Goal: Task Accomplishment & Management: Manage account settings

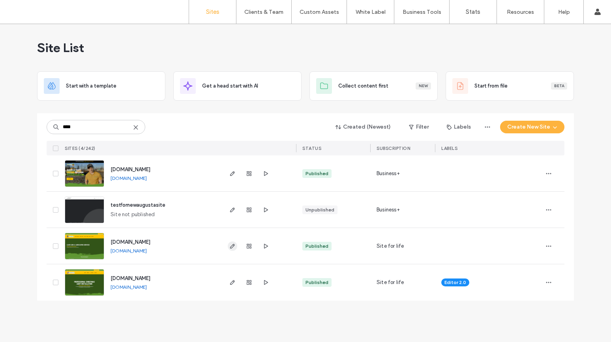
type input "****"
click at [234, 245] on use "button" at bounding box center [232, 246] width 5 height 5
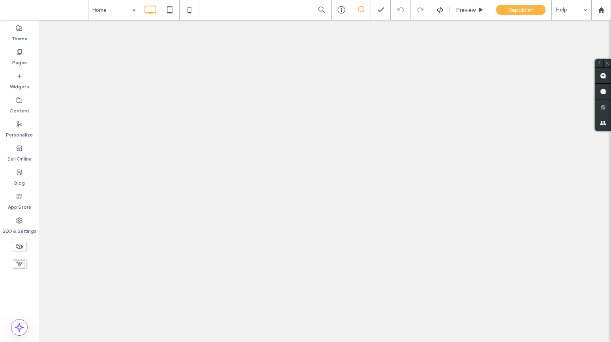
click at [17, 99] on icon at bounding box center [19, 100] width 6 height 6
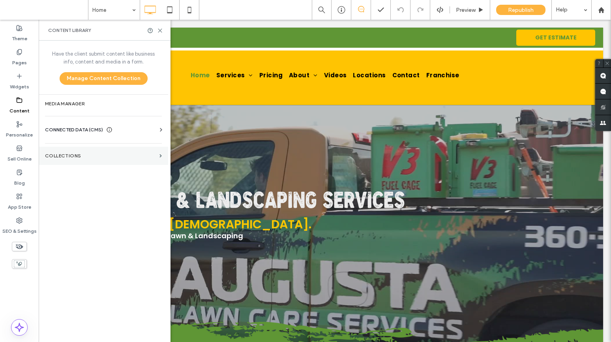
click at [85, 157] on label "Collections" at bounding box center [100, 156] width 111 height 6
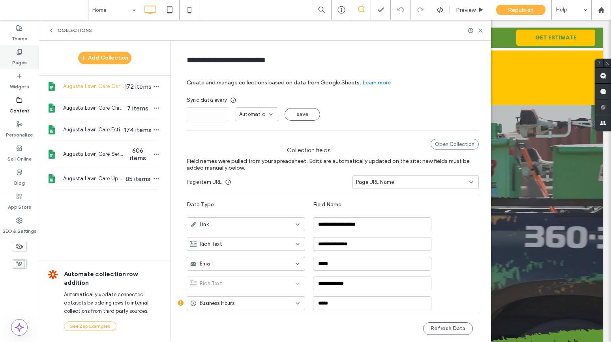
click at [22, 48] on div "Pages" at bounding box center [19, 57] width 39 height 24
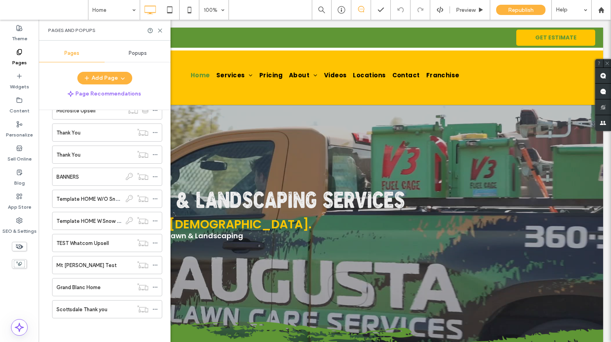
scroll to position [4219, 0]
click at [94, 183] on div "BANNERS" at bounding box center [88, 178] width 65 height 17
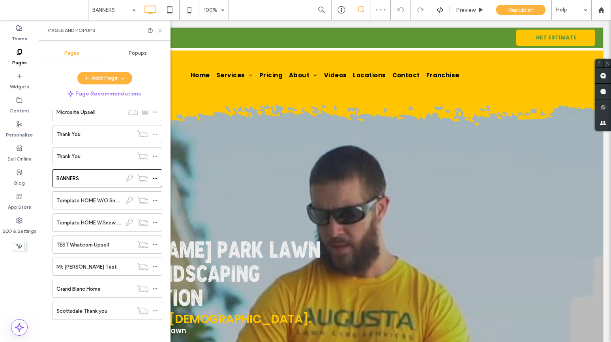
click at [158, 29] on use at bounding box center [160, 31] width 4 height 4
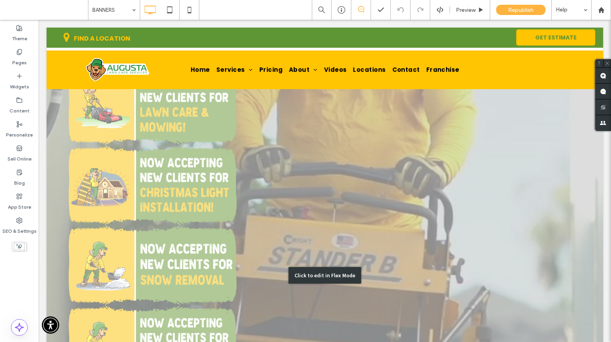
scroll to position [299, 0]
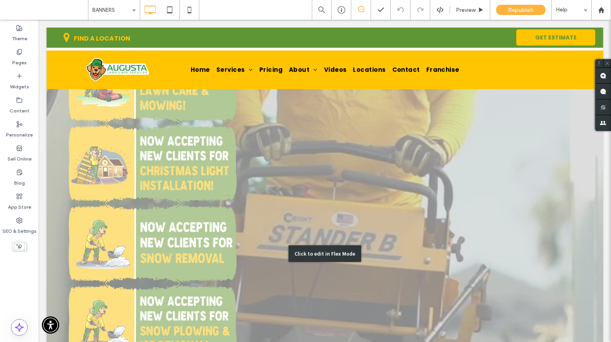
click at [165, 156] on div "Click to edit in Flex Mode" at bounding box center [325, 254] width 556 height 896
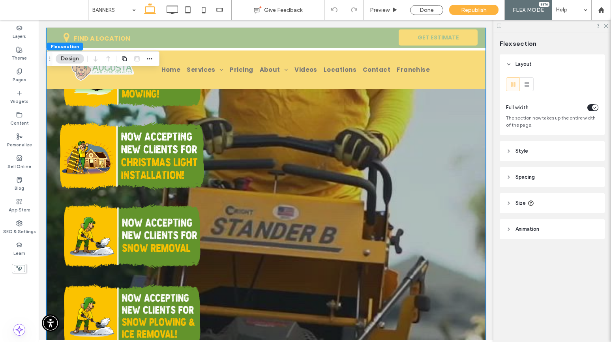
click at [119, 135] on img at bounding box center [132, 156] width 144 height 85
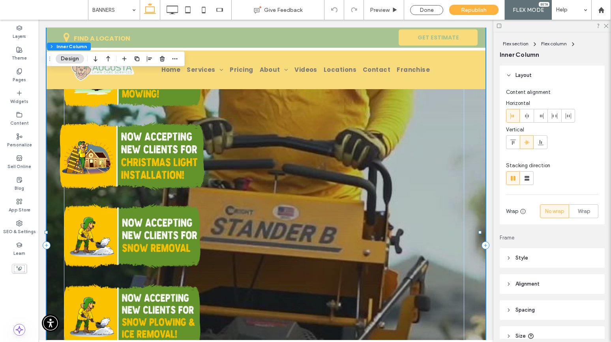
click at [88, 124] on img at bounding box center [132, 156] width 144 height 85
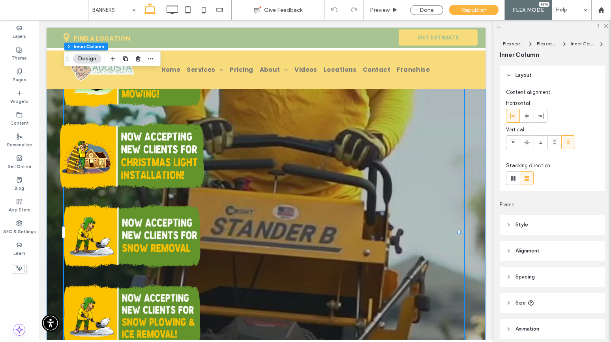
click at [79, 115] on img at bounding box center [132, 156] width 144 height 85
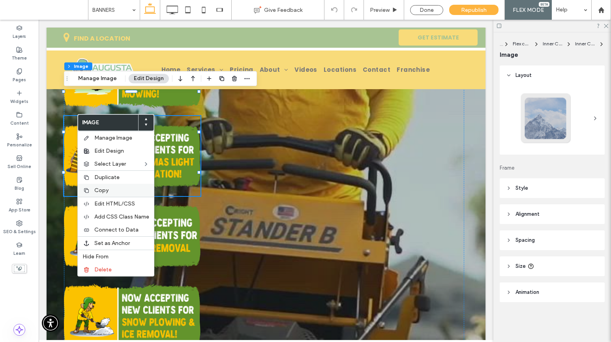
click at [101, 192] on span "Copy" at bounding box center [101, 190] width 14 height 7
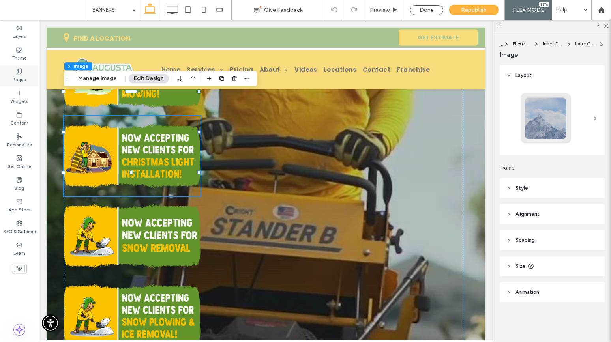
click at [21, 74] on icon at bounding box center [19, 71] width 6 height 6
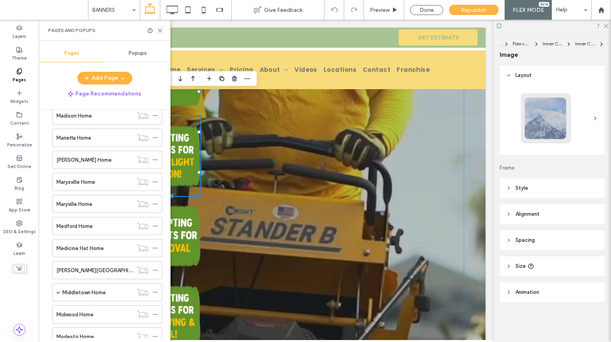
scroll to position [2252, 0]
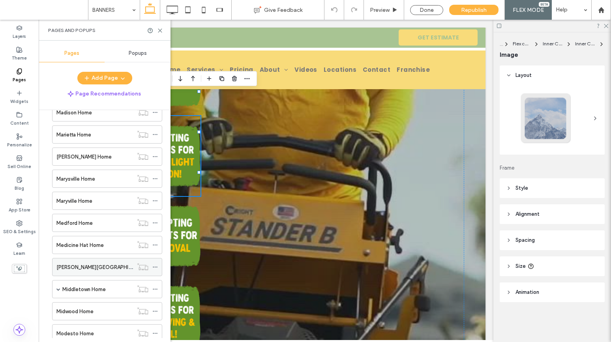
click at [96, 262] on div "[PERSON_NAME][GEOGRAPHIC_DATA] Home" at bounding box center [94, 266] width 77 height 17
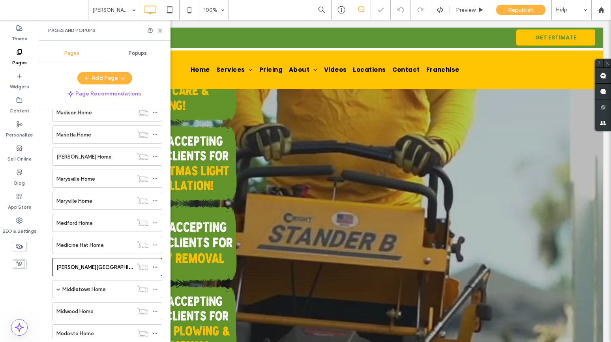
click at [158, 26] on div "Pages and Popups" at bounding box center [105, 30] width 132 height 21
click at [160, 30] on use at bounding box center [160, 31] width 4 height 4
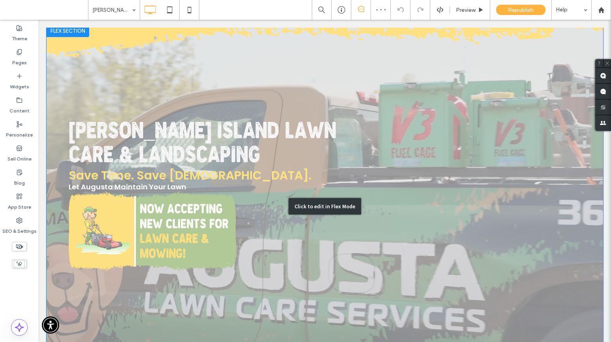
click at [118, 208] on div "Click to edit in Flex Mode" at bounding box center [325, 206] width 556 height 364
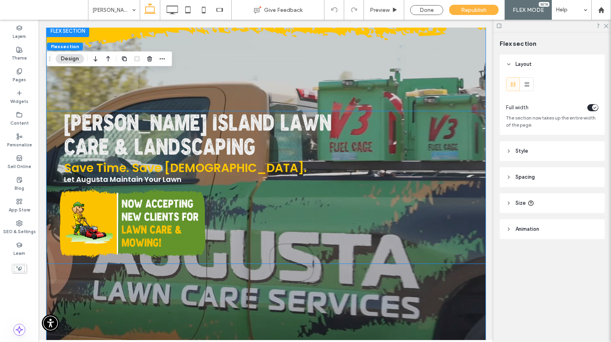
click at [112, 216] on img at bounding box center [133, 223] width 146 height 85
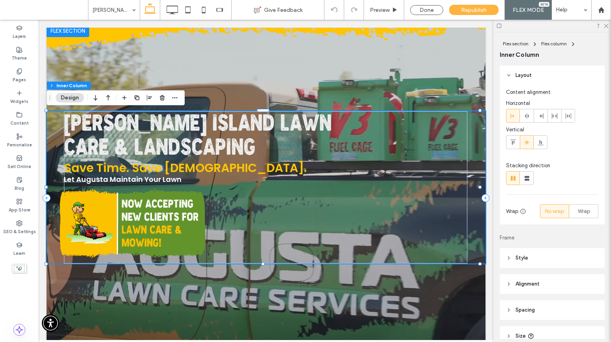
click at [84, 210] on img at bounding box center [133, 223] width 146 height 85
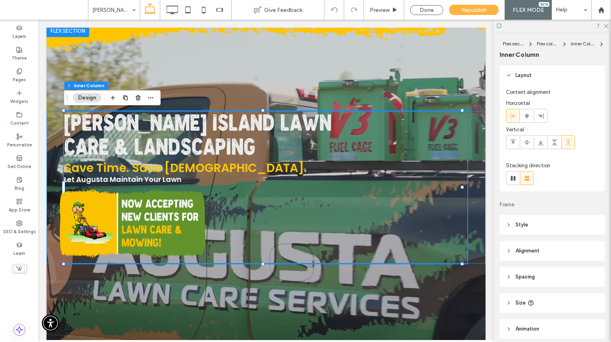
click at [78, 207] on img at bounding box center [133, 223] width 146 height 85
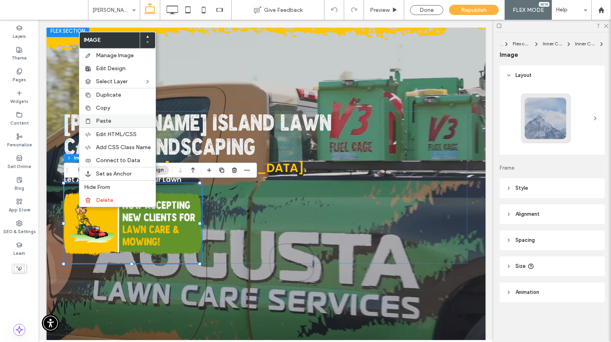
click at [97, 118] on span "Paste" at bounding box center [103, 121] width 15 height 7
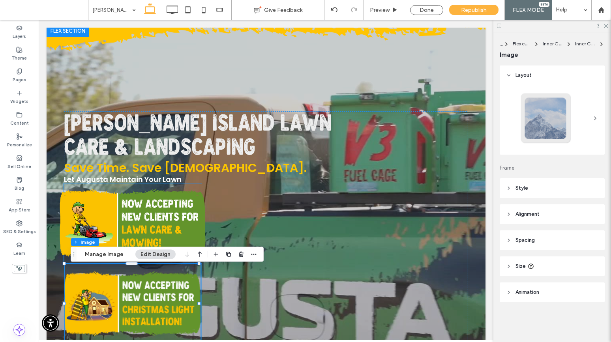
click at [168, 218] on img at bounding box center [133, 223] width 146 height 85
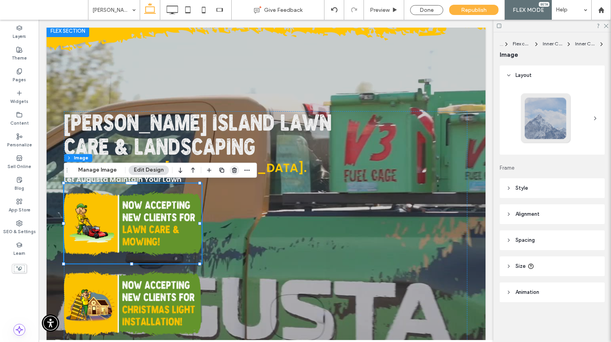
click at [232, 172] on use "button" at bounding box center [234, 170] width 5 height 5
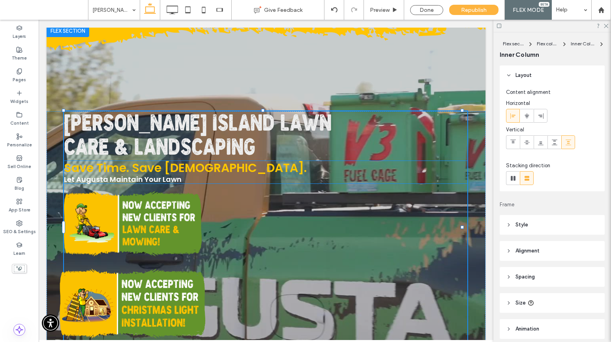
type input "**"
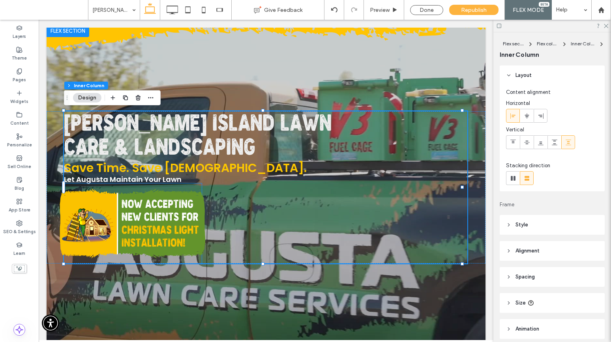
click at [151, 211] on img at bounding box center [133, 223] width 146 height 85
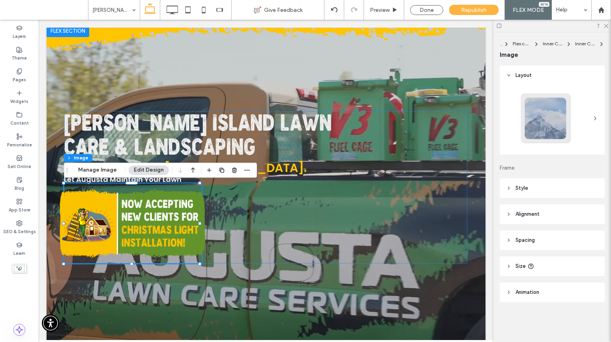
click at [151, 211] on div at bounding box center [132, 223] width 137 height 80
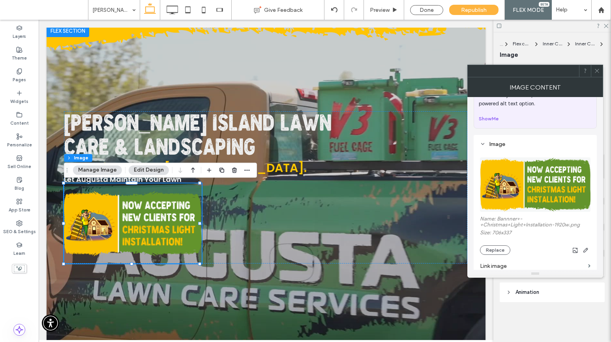
scroll to position [140, 0]
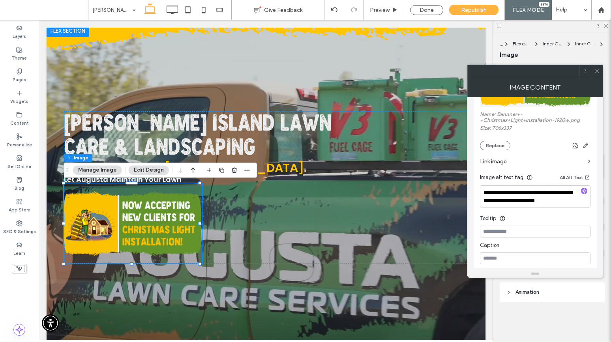
click at [504, 159] on label "Link image" at bounding box center [532, 161] width 105 height 15
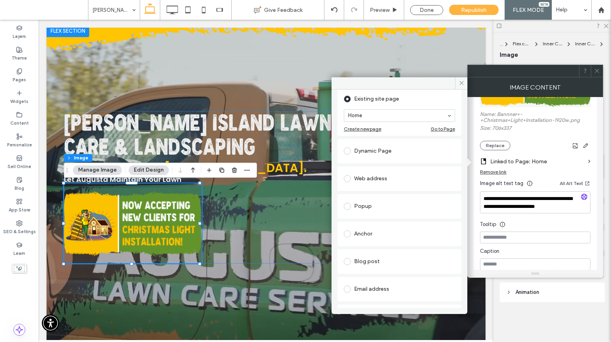
scroll to position [57, 0]
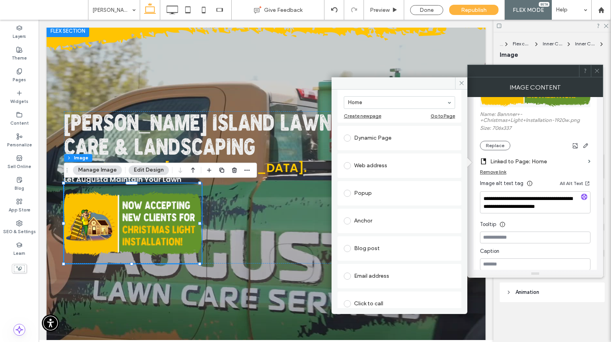
click at [357, 221] on div "Anchor" at bounding box center [399, 221] width 111 height 13
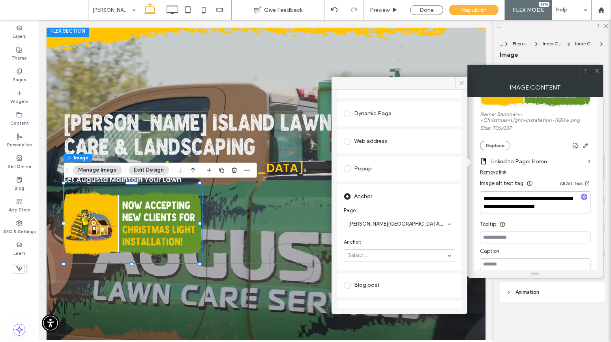
click at [346, 138] on span at bounding box center [347, 141] width 7 height 7
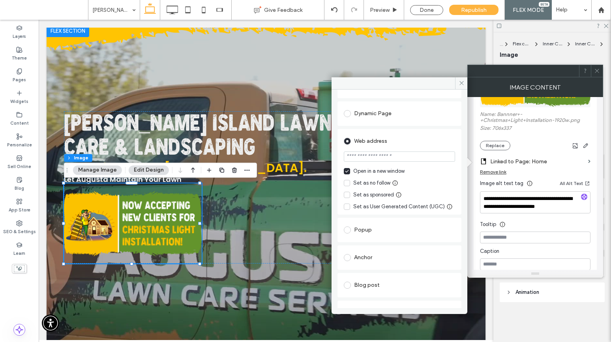
click at [395, 159] on input "url" at bounding box center [399, 157] width 111 height 10
paste input "**********"
type input "**********"
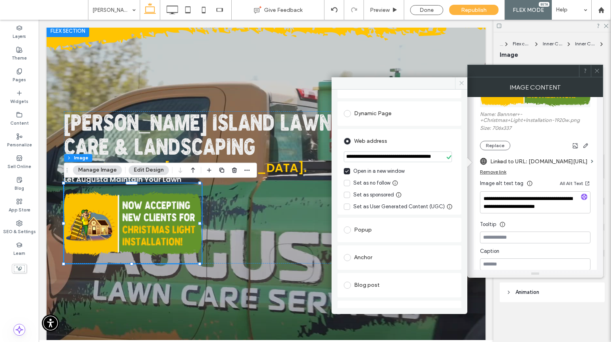
click at [464, 81] on icon at bounding box center [461, 83] width 6 height 6
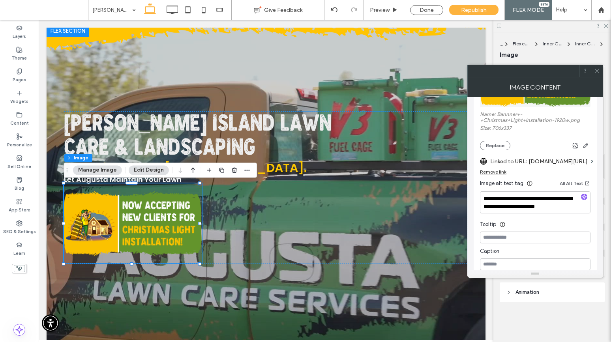
click at [597, 71] on icon at bounding box center [597, 71] width 6 height 6
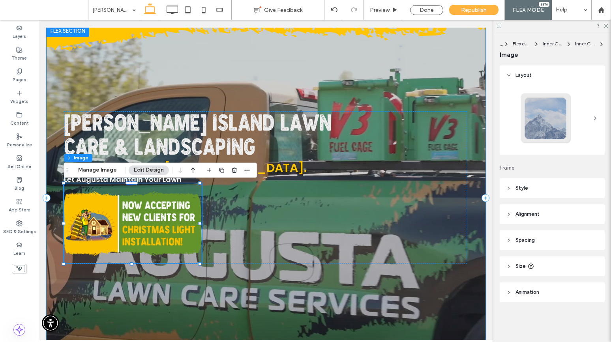
click at [75, 88] on div at bounding box center [266, 198] width 439 height 349
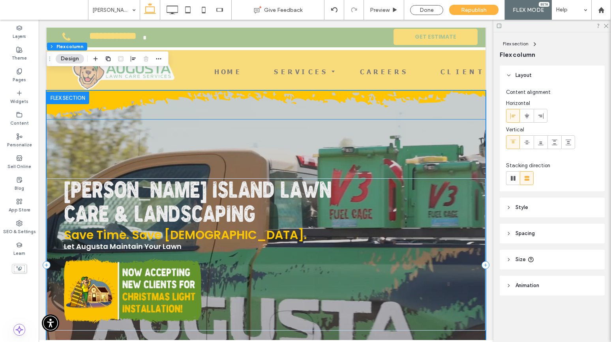
scroll to position [0, 0]
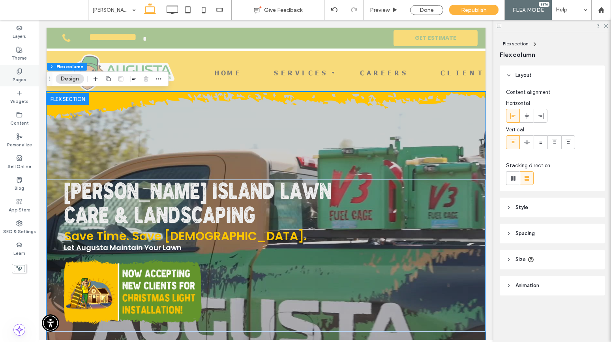
click at [25, 71] on div "Pages" at bounding box center [19, 76] width 39 height 22
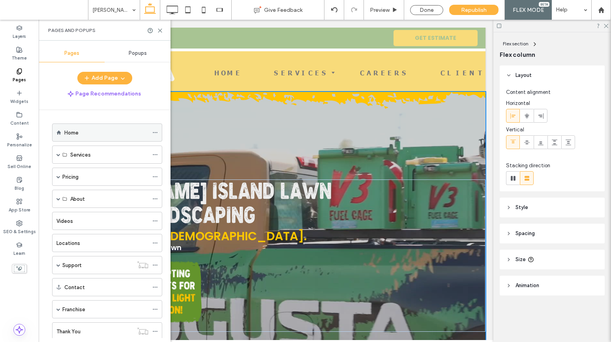
click at [75, 130] on label "Home" at bounding box center [71, 133] width 14 height 14
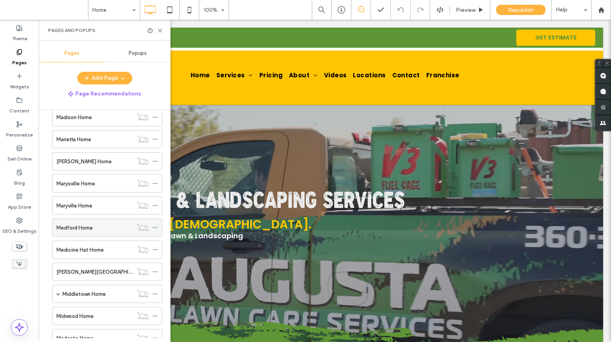
scroll to position [2322, 0]
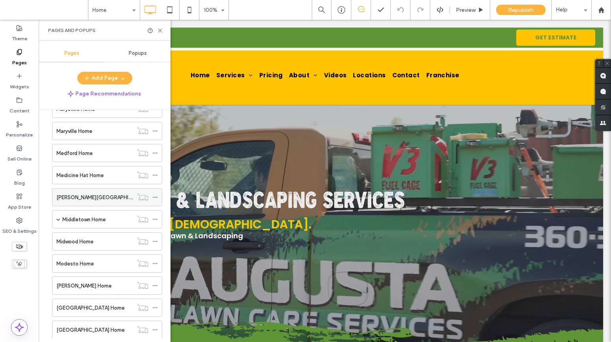
click at [84, 195] on label "[PERSON_NAME][GEOGRAPHIC_DATA] Home" at bounding box center [110, 198] width 108 height 14
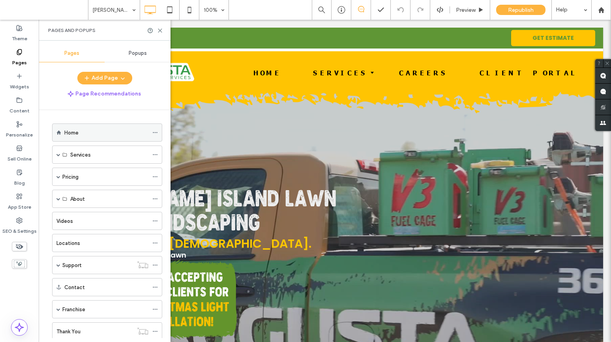
click at [92, 135] on div "Home" at bounding box center [106, 133] width 84 height 8
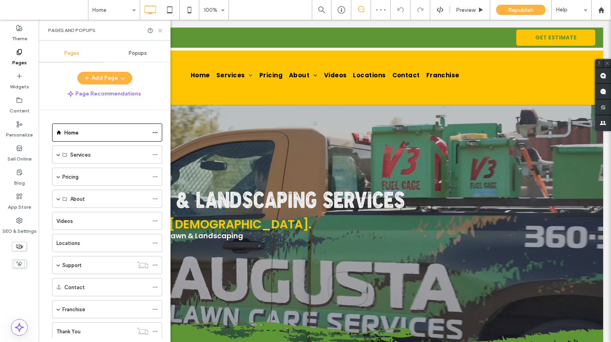
click at [159, 30] on use at bounding box center [160, 31] width 4 height 4
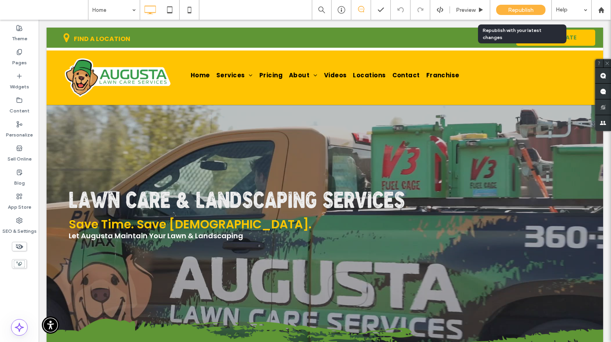
click at [516, 8] on span "Republish" at bounding box center [521, 10] width 26 height 7
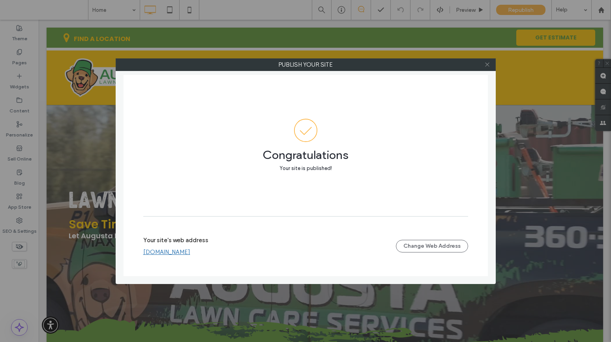
click at [487, 64] on icon at bounding box center [487, 65] width 6 height 6
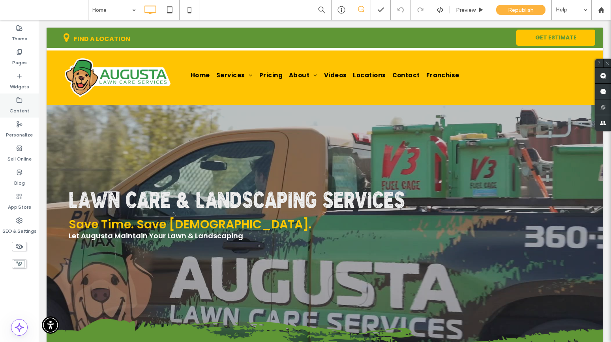
click at [23, 100] on div "Content" at bounding box center [19, 106] width 39 height 24
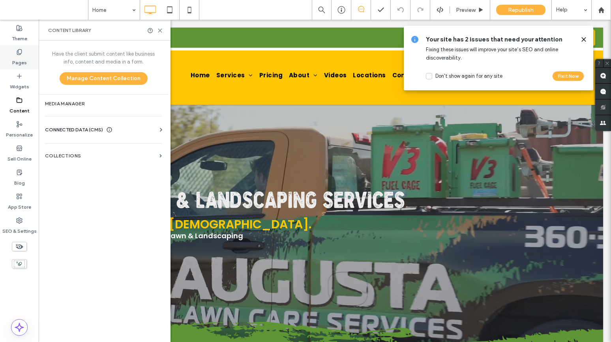
click at [11, 49] on div "Pages" at bounding box center [19, 57] width 39 height 24
click at [19, 54] on icon at bounding box center [19, 52] width 6 height 6
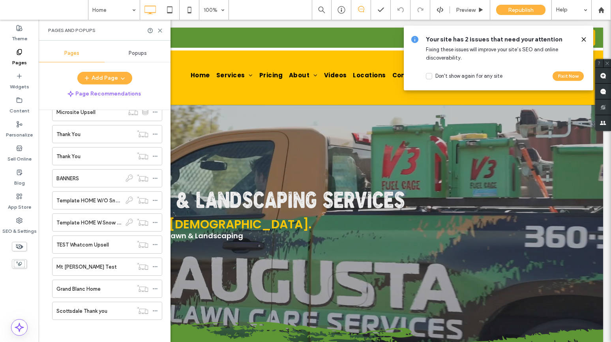
scroll to position [4220, 0]
click at [69, 178] on label "BANNERS" at bounding box center [67, 177] width 22 height 14
click at [582, 38] on use at bounding box center [584, 39] width 4 height 4
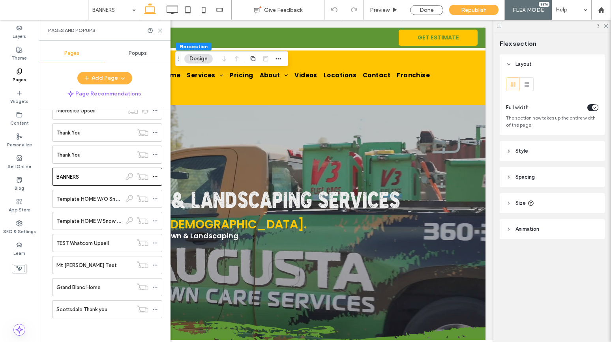
click at [159, 32] on icon at bounding box center [160, 31] width 6 height 6
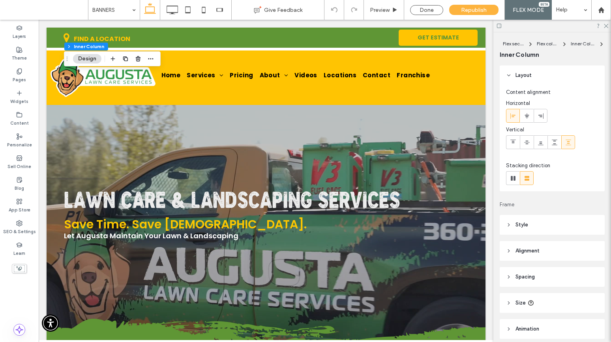
type input "**"
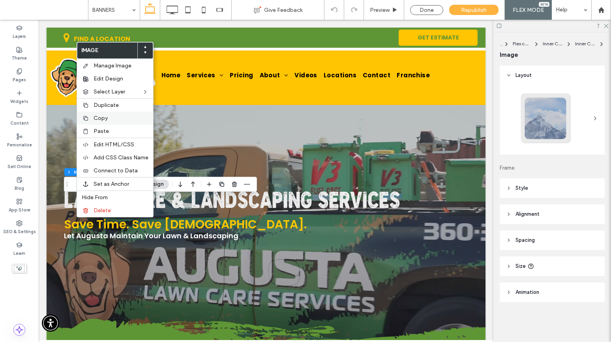
click at [96, 119] on span "Copy" at bounding box center [101, 118] width 14 height 7
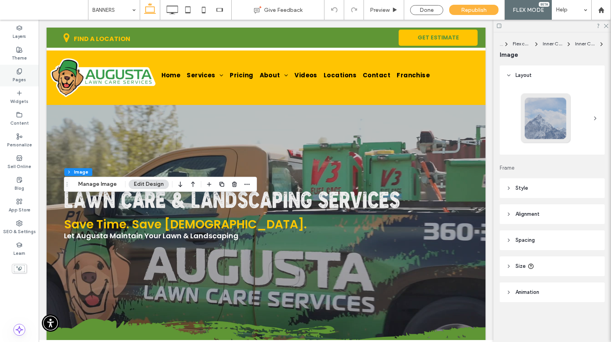
click at [19, 68] on icon at bounding box center [19, 71] width 6 height 6
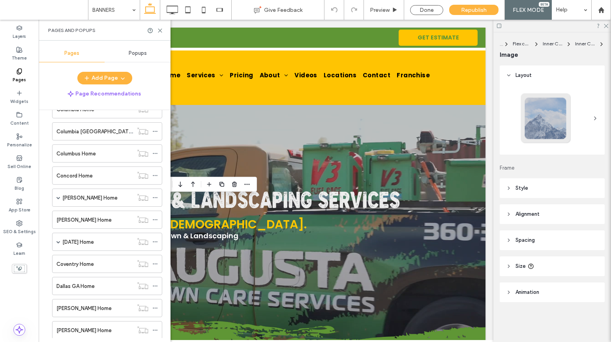
scroll to position [957, 0]
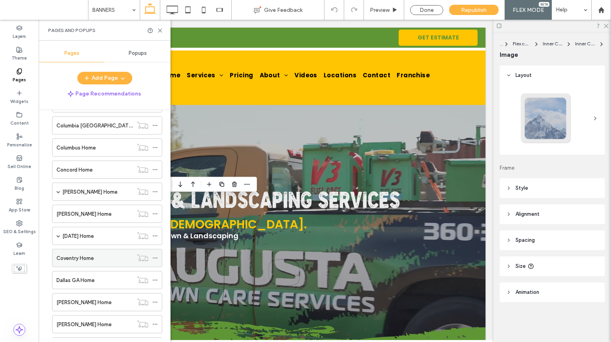
click at [75, 251] on div "Coventry Home" at bounding box center [94, 257] width 77 height 17
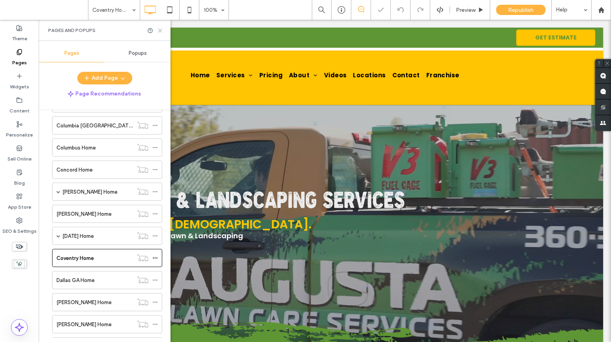
click at [161, 32] on icon at bounding box center [160, 31] width 6 height 6
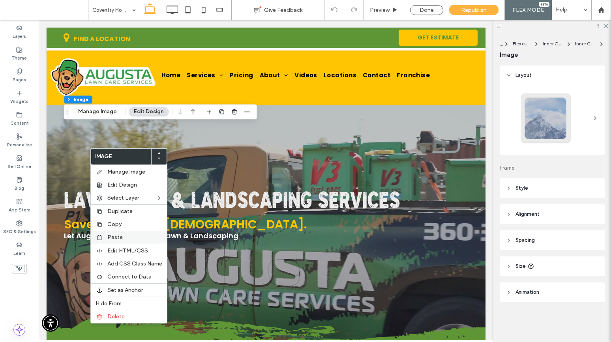
click at [118, 236] on span "Paste" at bounding box center [114, 237] width 15 height 7
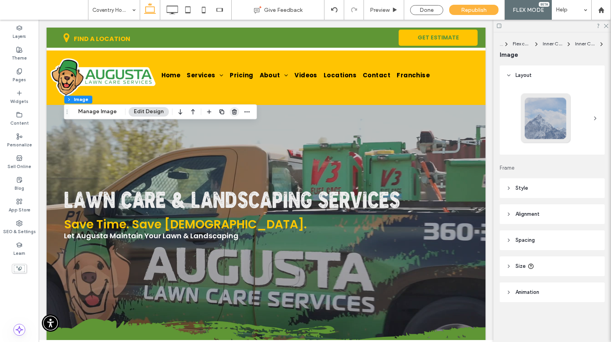
click at [235, 113] on icon "button" at bounding box center [234, 112] width 6 height 6
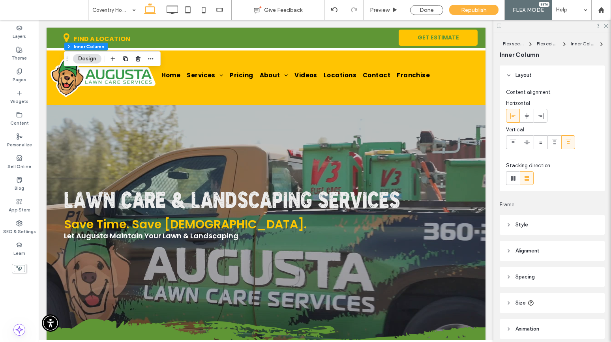
type input "**"
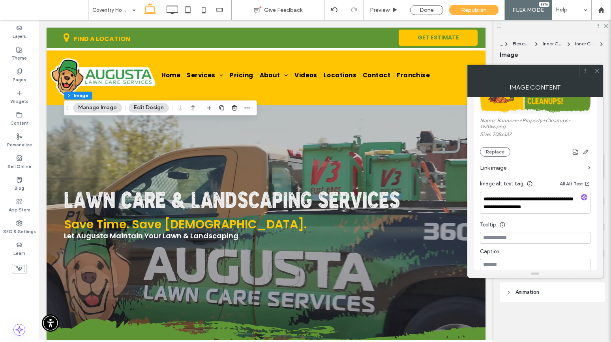
scroll to position [146, 0]
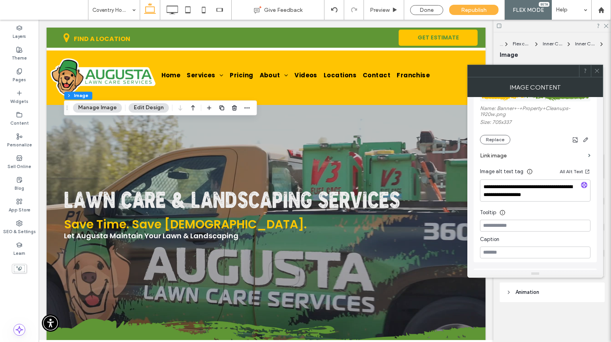
click at [497, 152] on label "Link image" at bounding box center [532, 155] width 105 height 15
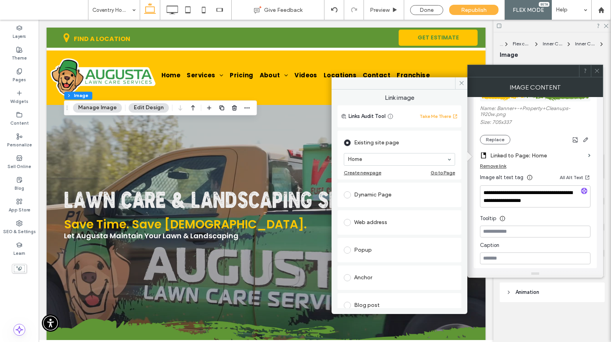
click at [365, 274] on div "Anchor" at bounding box center [399, 277] width 111 height 13
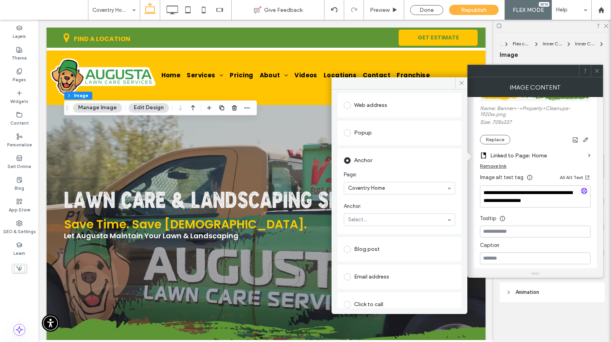
scroll to position [116, 0]
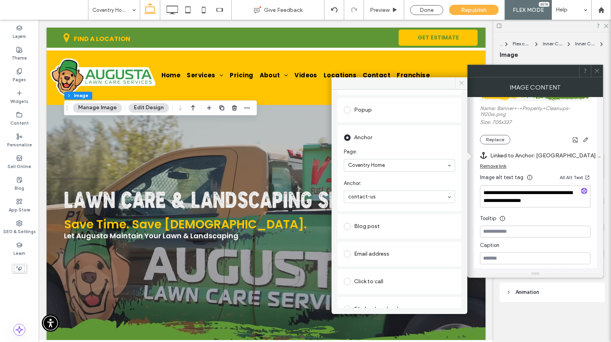
click at [462, 84] on icon at bounding box center [461, 83] width 6 height 6
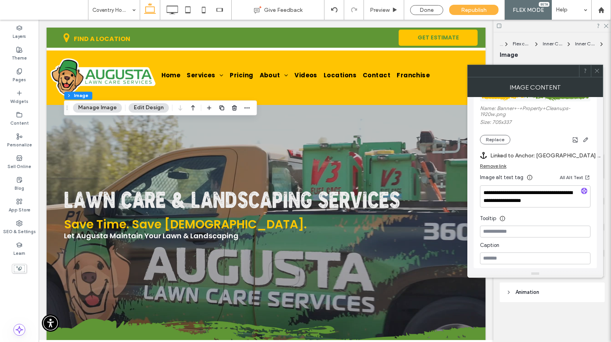
click at [597, 73] on icon at bounding box center [597, 71] width 6 height 6
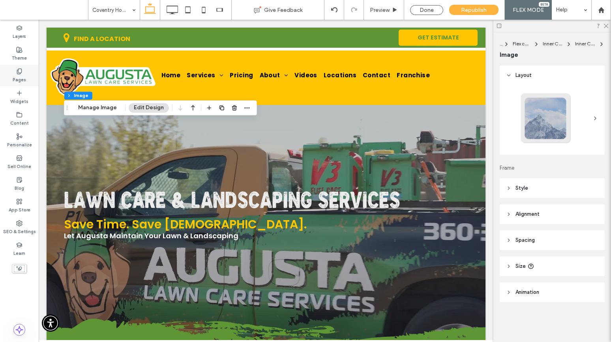
click at [22, 70] on icon at bounding box center [19, 71] width 6 height 6
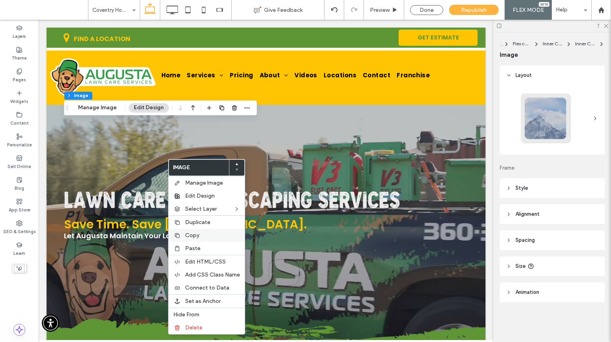
click at [186, 235] on span "Copy" at bounding box center [192, 235] width 14 height 7
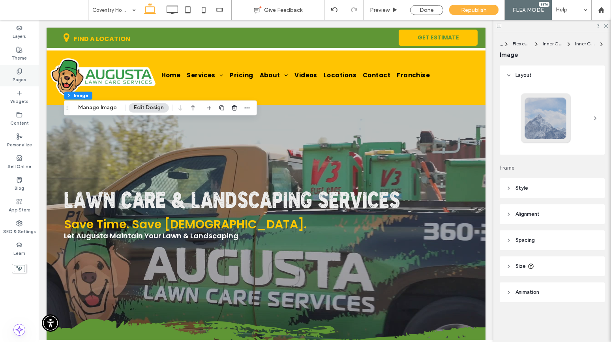
click at [19, 74] on icon at bounding box center [19, 71] width 6 height 6
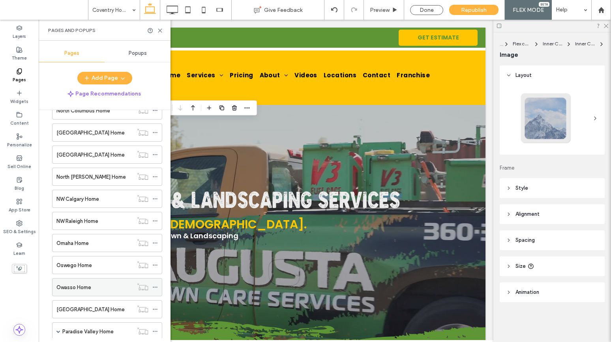
scroll to position [2830, 0]
click at [80, 284] on label "Owasso Home" at bounding box center [73, 286] width 35 height 14
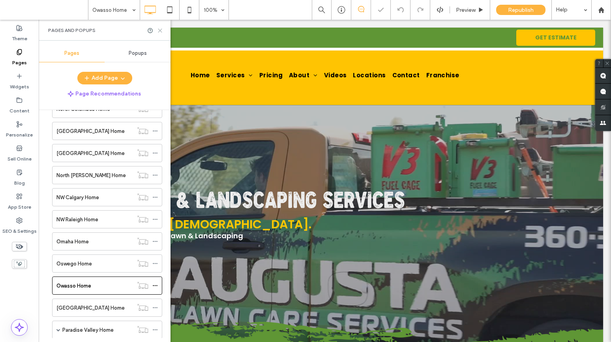
click at [157, 32] on icon at bounding box center [160, 31] width 6 height 6
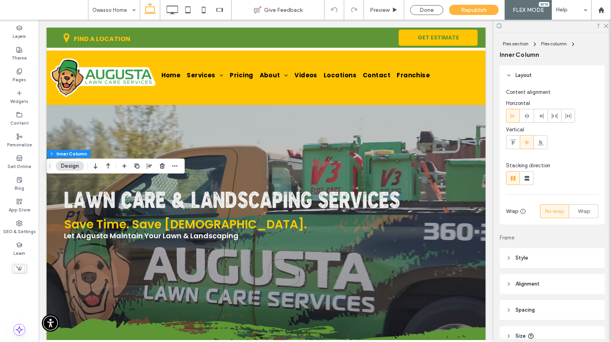
type input "**"
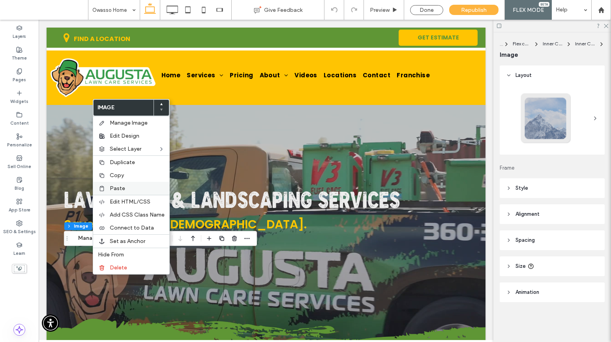
click at [123, 188] on span "Paste" at bounding box center [117, 188] width 15 height 7
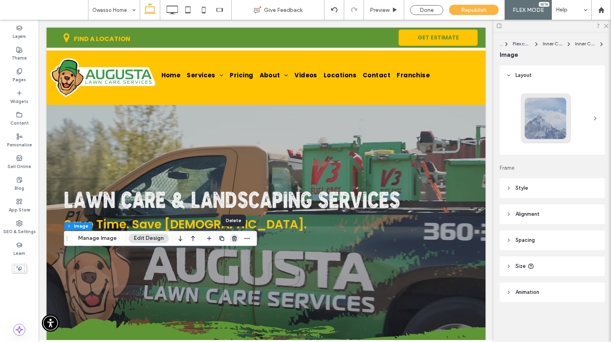
click at [232, 238] on icon "button" at bounding box center [234, 238] width 6 height 6
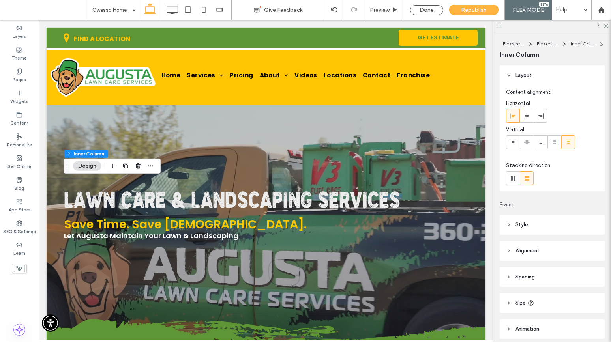
type input "**"
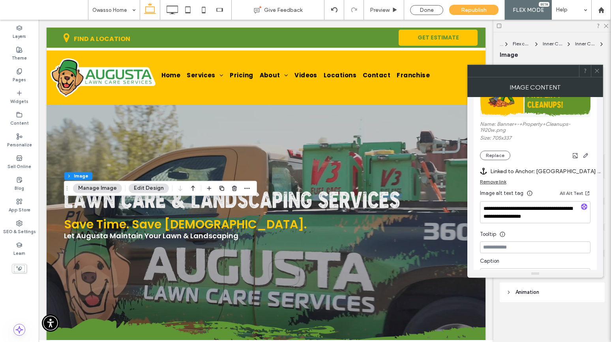
scroll to position [128, 0]
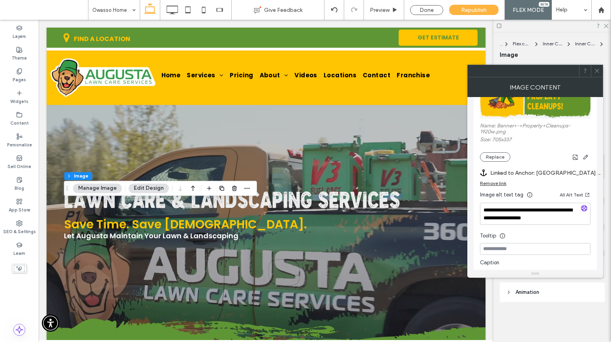
click at [528, 170] on label "Linked to Anchor: Coventry Home#contact-us" at bounding box center [545, 173] width 110 height 15
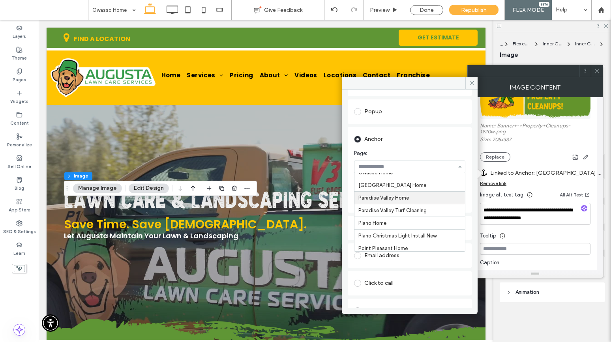
scroll to position [2172, 0]
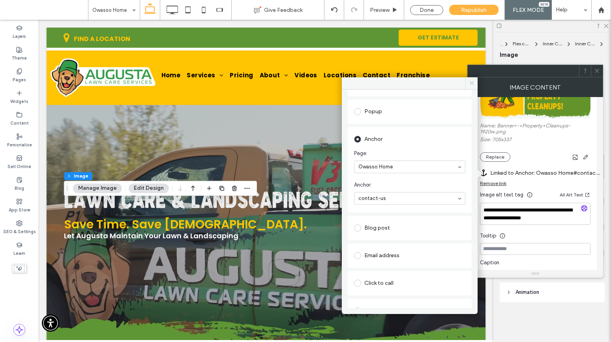
click at [473, 81] on icon at bounding box center [472, 83] width 6 height 6
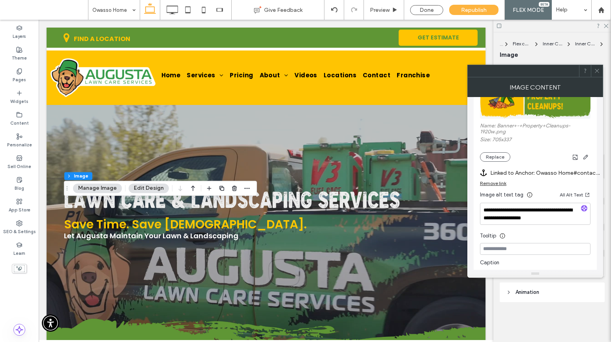
click at [599, 68] on icon at bounding box center [597, 71] width 6 height 6
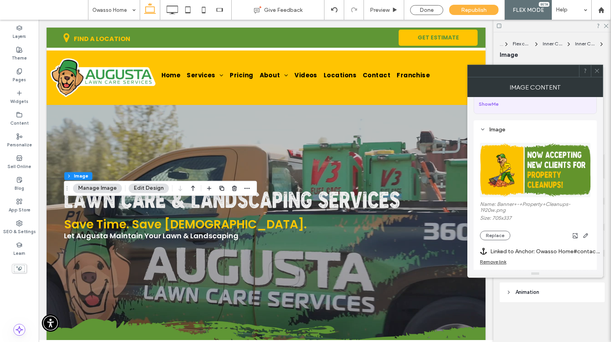
scroll to position [51, 0]
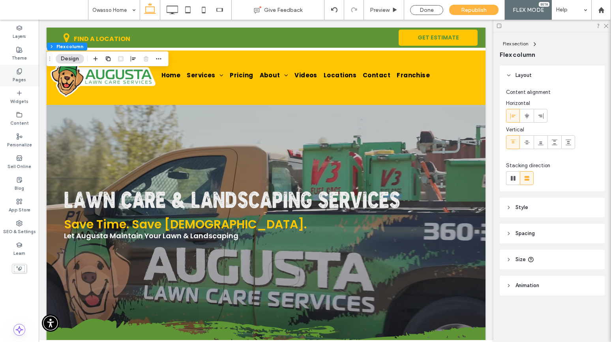
click at [13, 76] on label "Pages" at bounding box center [19, 79] width 13 height 9
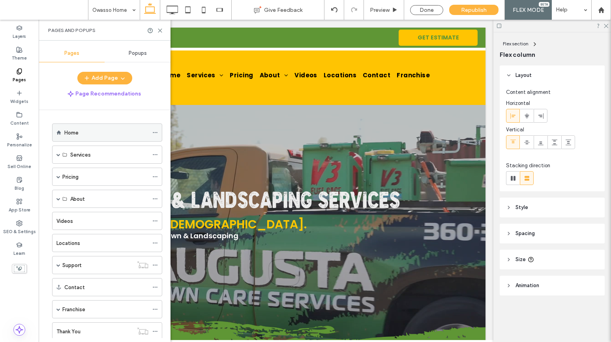
click at [100, 134] on div "Home" at bounding box center [106, 133] width 84 height 8
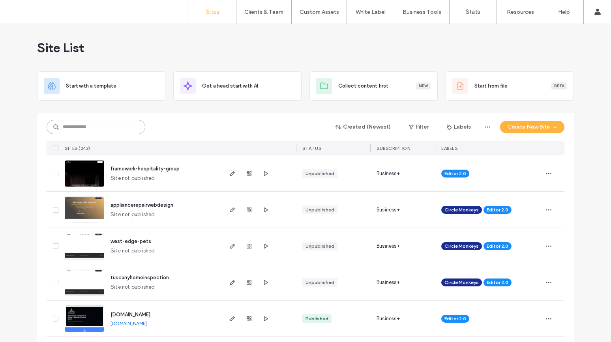
click at [118, 129] on input at bounding box center [96, 127] width 99 height 14
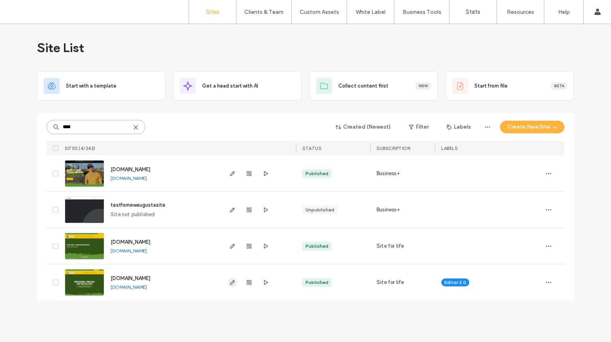
type input "****"
click at [231, 286] on span "button" at bounding box center [232, 282] width 9 height 9
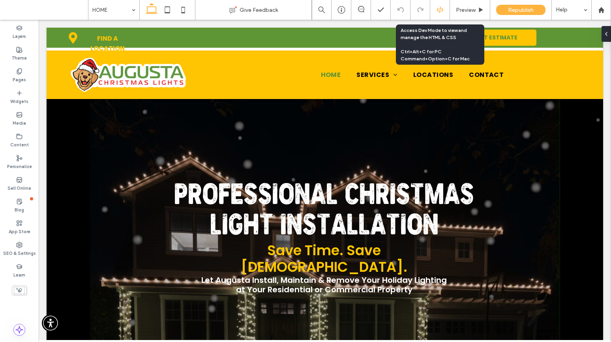
click at [443, 6] on icon at bounding box center [439, 9] width 7 height 7
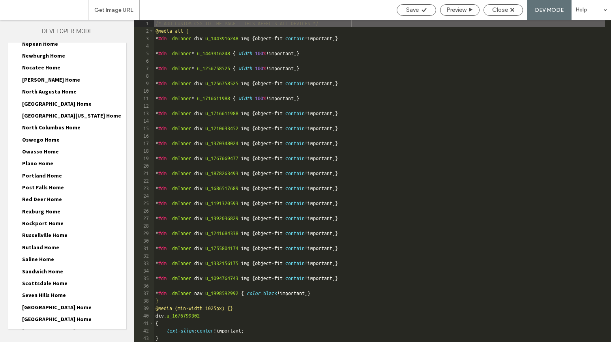
scroll to position [902, 0]
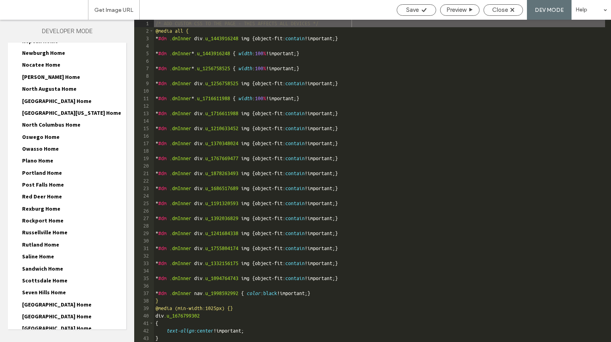
click at [43, 181] on span "Post Falls Home" at bounding box center [43, 184] width 42 height 7
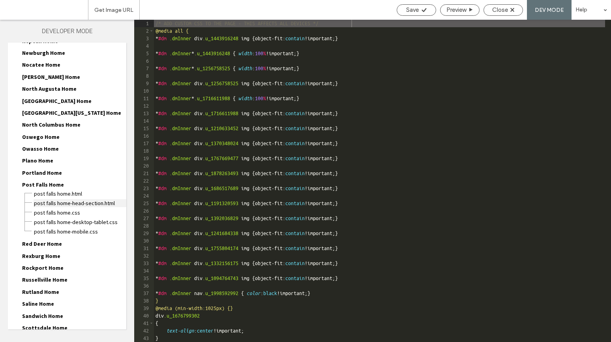
click at [53, 199] on span "Post Falls Home-head-section.html" at bounding box center [80, 203] width 93 height 8
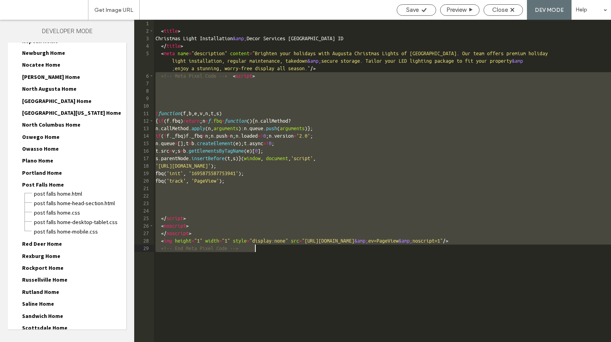
drag, startPoint x: 155, startPoint y: 77, endPoint x: 169, endPoint y: 288, distance: 211.5
click at [169, 288] on div "< title > Christmas Light Installation &amp; Decor Services Post Falls ID </ ti…" at bounding box center [382, 188] width 457 height 337
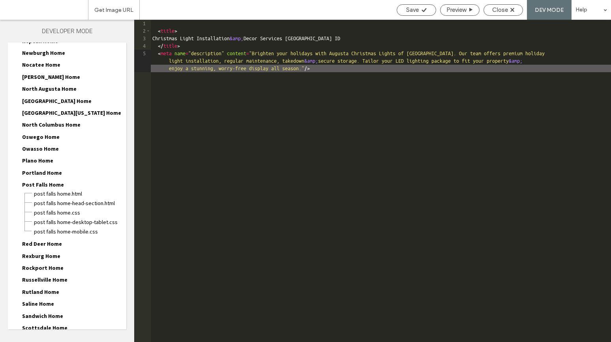
type textarea "**"
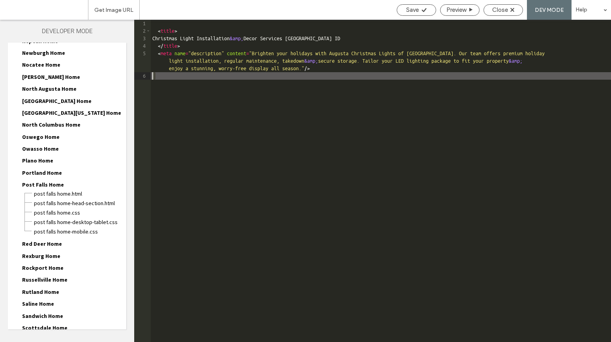
drag, startPoint x: 155, startPoint y: 76, endPoint x: 151, endPoint y: 76, distance: 4.4
click at [151, 76] on div "< title > Christmas Light Installation &amp; Decor Services Post Falls ID </ ti…" at bounding box center [381, 188] width 460 height 337
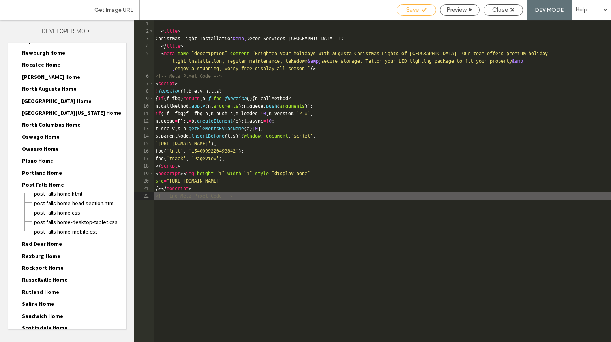
click at [412, 10] on span "Save" at bounding box center [412, 9] width 13 height 7
click at [508, 9] on div "Close" at bounding box center [503, 9] width 39 height 7
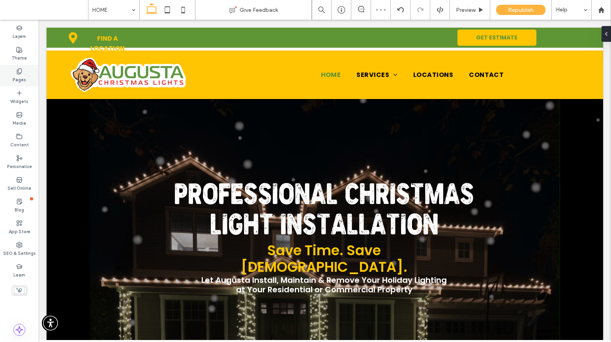
click at [18, 73] on icon at bounding box center [19, 71] width 6 height 6
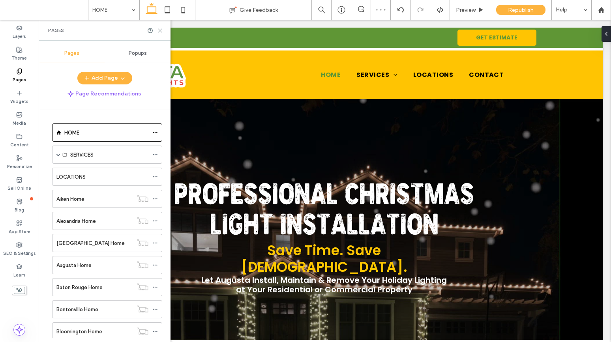
click at [159, 30] on use at bounding box center [160, 31] width 4 height 4
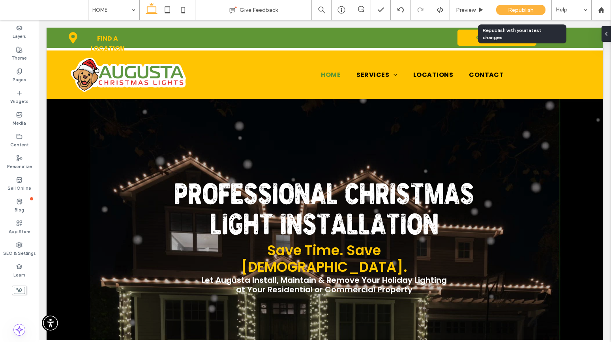
click at [506, 8] on div "Republish" at bounding box center [520, 10] width 49 height 10
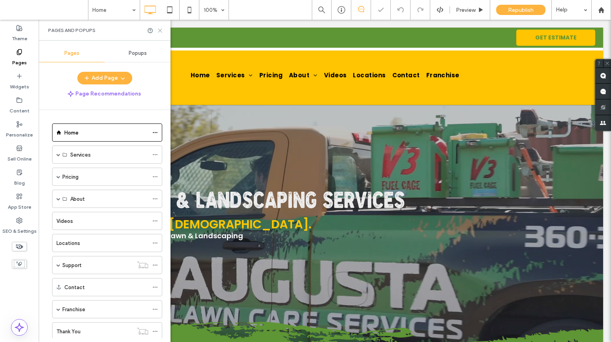
click at [160, 32] on icon at bounding box center [160, 31] width 6 height 6
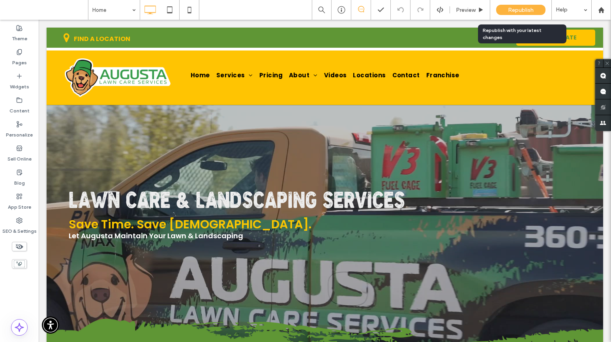
click at [505, 9] on div "Republish" at bounding box center [520, 10] width 49 height 10
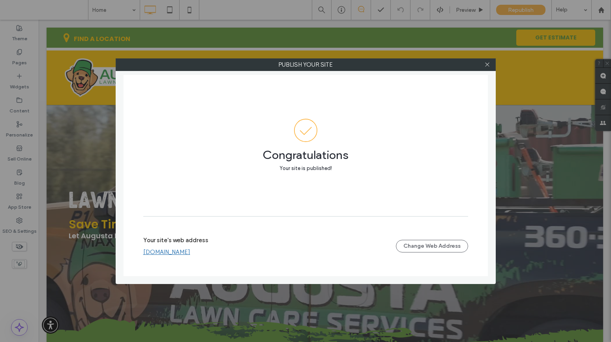
click at [492, 64] on div at bounding box center [487, 65] width 12 height 12
click at [490, 64] on icon at bounding box center [487, 65] width 6 height 6
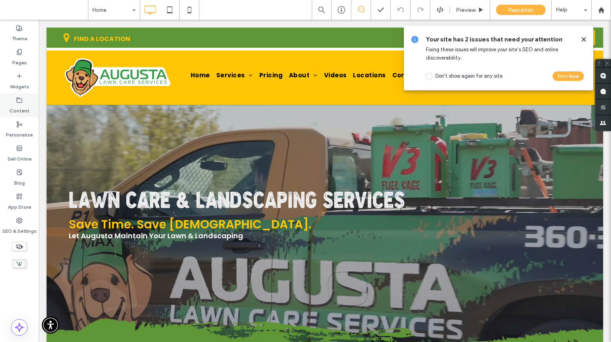
click at [19, 105] on label "Content" at bounding box center [19, 108] width 20 height 11
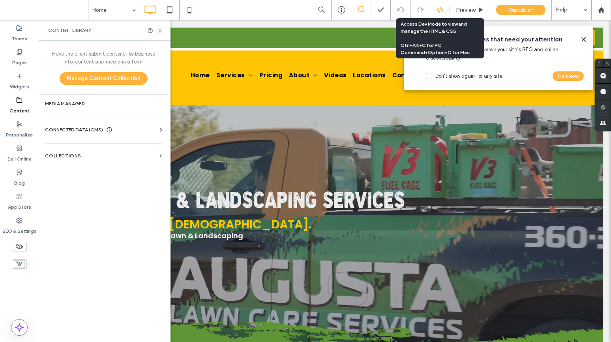
click at [444, 9] on div at bounding box center [439, 9] width 19 height 7
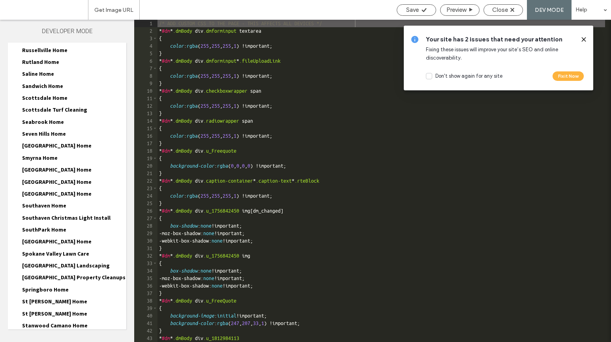
scroll to position [2422, 0]
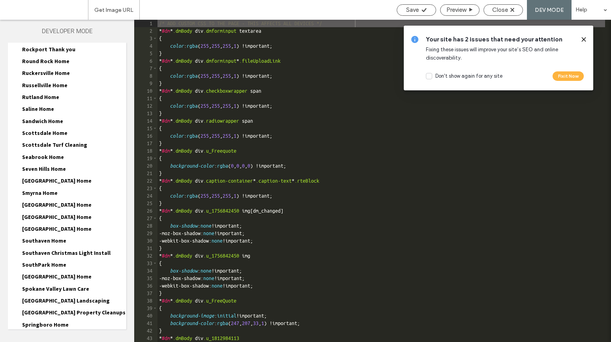
click at [32, 129] on span "Scottsdale Home" at bounding box center [44, 132] width 45 height 7
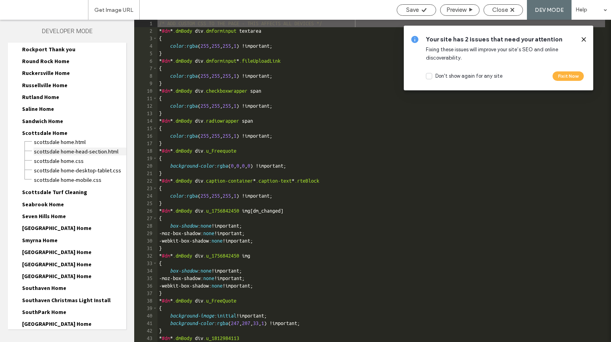
click at [39, 148] on span "Scottsdale Home-head-section.html" at bounding box center [80, 152] width 93 height 8
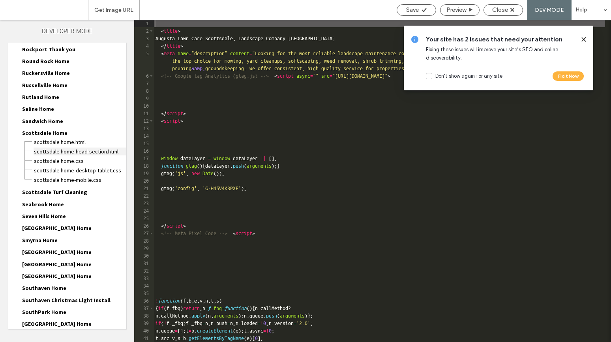
click at [80, 148] on span "Scottsdale Home-head-section.html" at bounding box center [80, 152] width 93 height 8
click at [78, 148] on span "Scottsdale Home-head-section.html" at bounding box center [80, 152] width 93 height 8
click at [578, 40] on div at bounding box center [580, 39] width 13 height 9
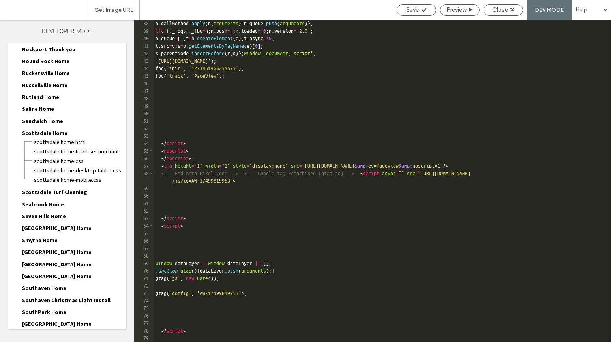
scroll to position [292, 0]
click at [413, 11] on span "Save" at bounding box center [412, 9] width 13 height 7
click at [492, 8] on span "Close" at bounding box center [500, 9] width 16 height 7
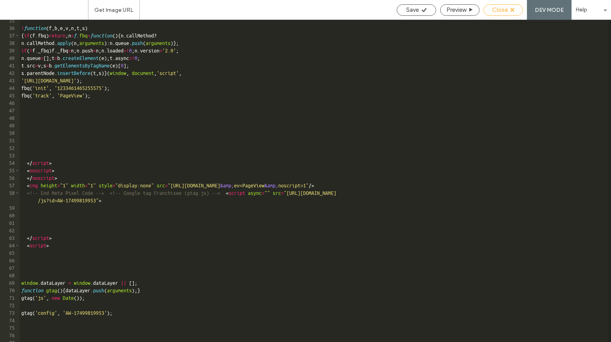
scroll to position [273, 0]
